Goal: Check status: Check status

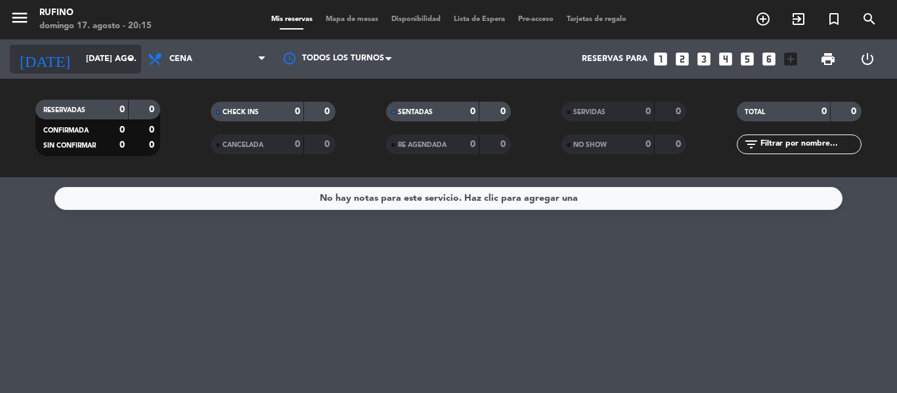
click at [95, 55] on input "[DATE] ago." at bounding box center [134, 59] width 111 height 22
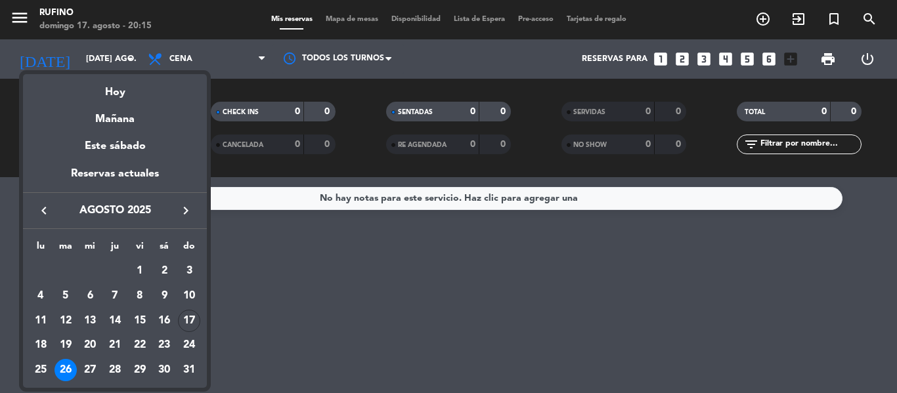
click at [92, 372] on div "27" at bounding box center [90, 370] width 22 height 22
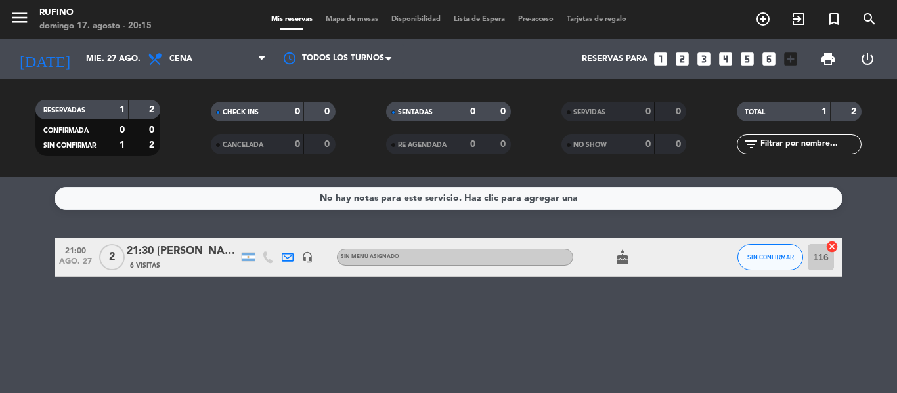
click at [141, 258] on div "21:30 [PERSON_NAME] 20% OFF referidos" at bounding box center [183, 251] width 112 height 17
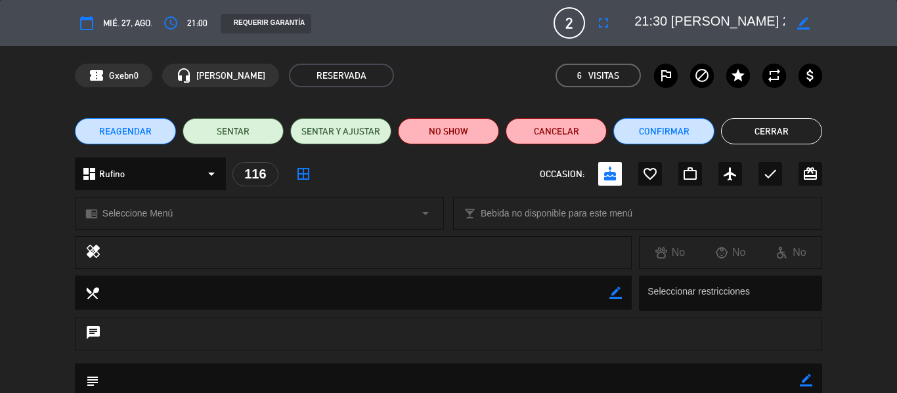
click at [776, 127] on button "Cerrar" at bounding box center [771, 131] width 101 height 26
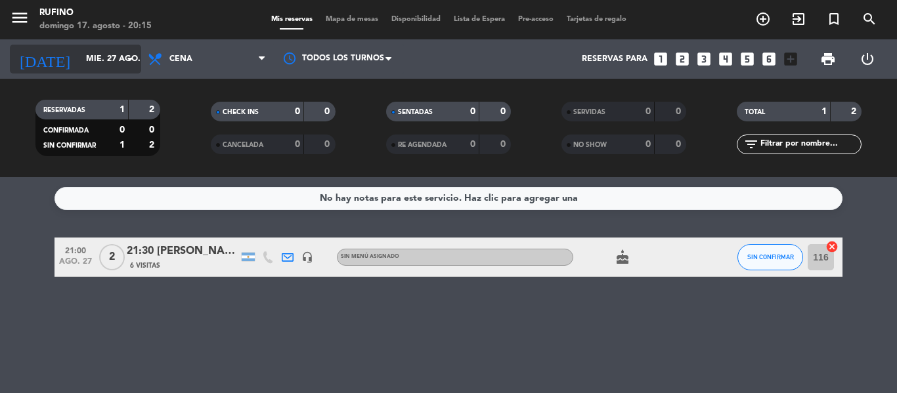
click at [79, 59] on input "mié. 27 ago." at bounding box center [134, 59] width 111 height 22
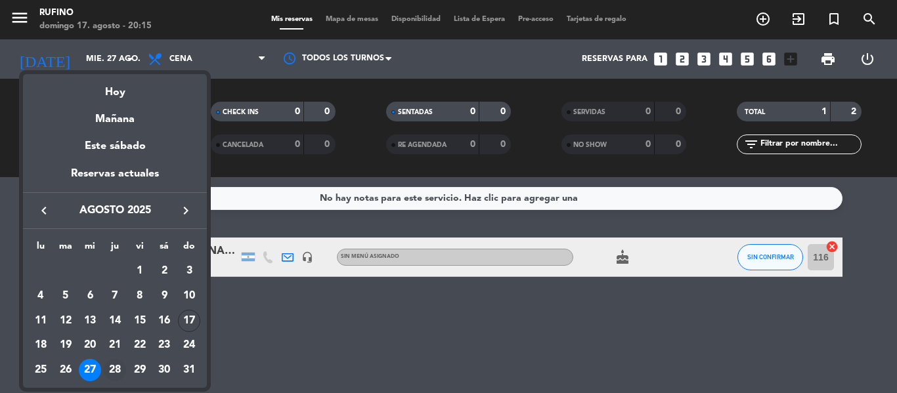
click at [112, 374] on div "28" at bounding box center [115, 370] width 22 height 22
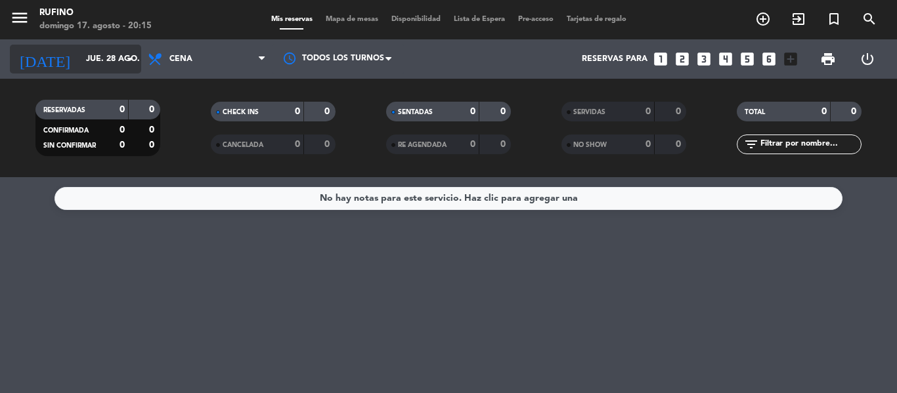
click at [75, 46] on div "[DATE] jue. 28 ago. arrow_drop_down" at bounding box center [75, 59] width 131 height 29
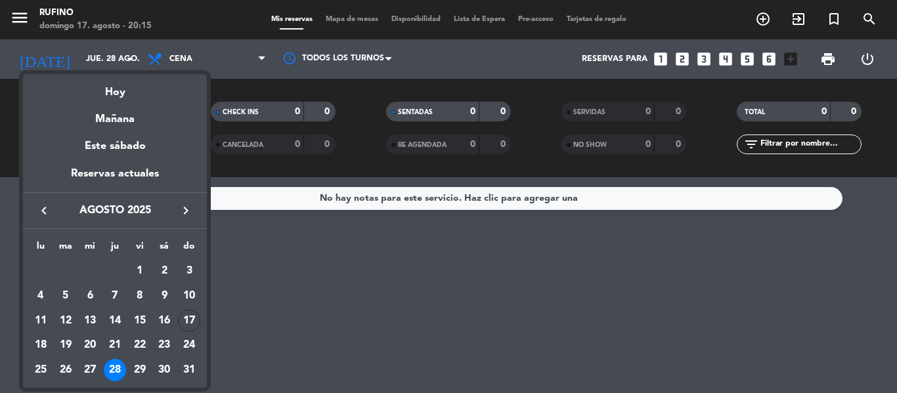
click at [188, 323] on div "17" at bounding box center [189, 321] width 22 height 22
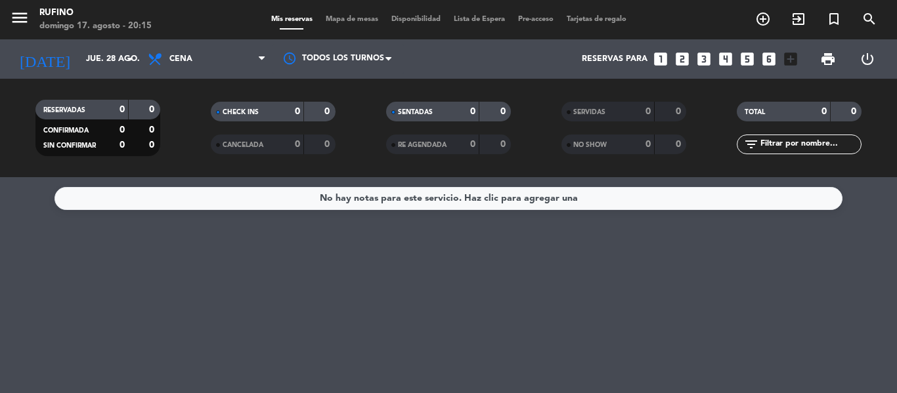
type input "dom. 17 ago."
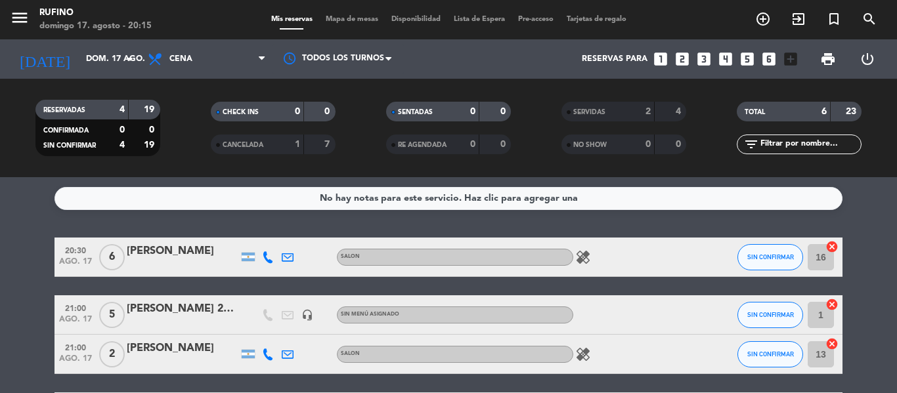
click at [619, 116] on div "SERVIDAS" at bounding box center [595, 111] width 60 height 15
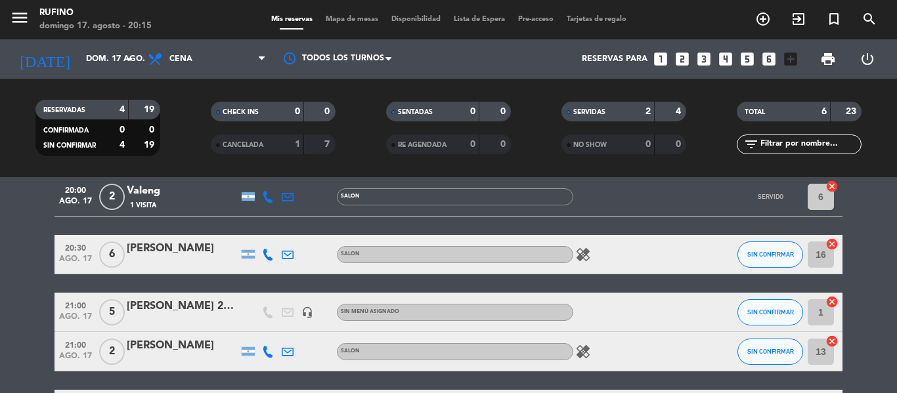
scroll to position [131, 0]
